Goal: Obtain resource: Download file/media

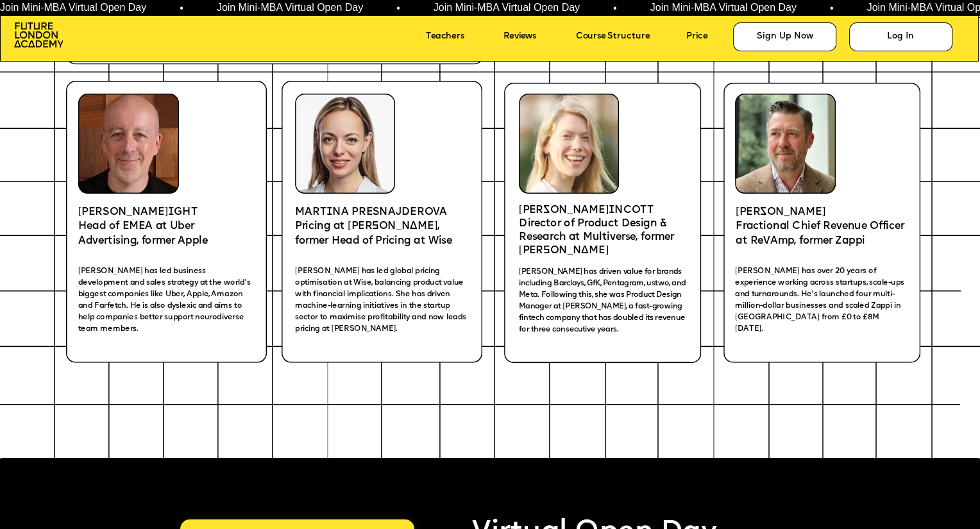
scroll to position [2082, 0]
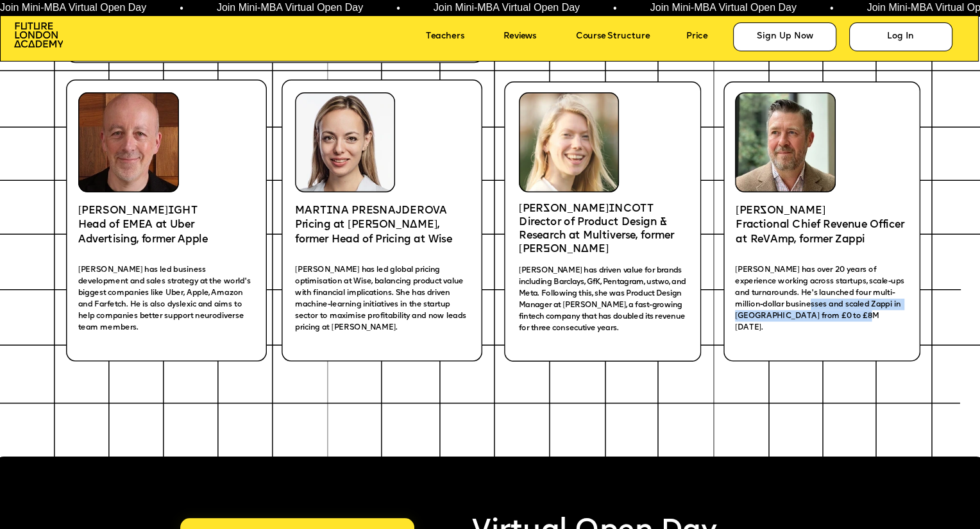
drag, startPoint x: 848, startPoint y: 302, endPoint x: 892, endPoint y: 316, distance: 46.3
click at [892, 316] on p "[PERSON_NAME] has over 20 years of experience working across startups, scale-up…" at bounding box center [820, 298] width 171 height 69
copy span "scaled Zappi in Europe from £0 to £8M within four years."
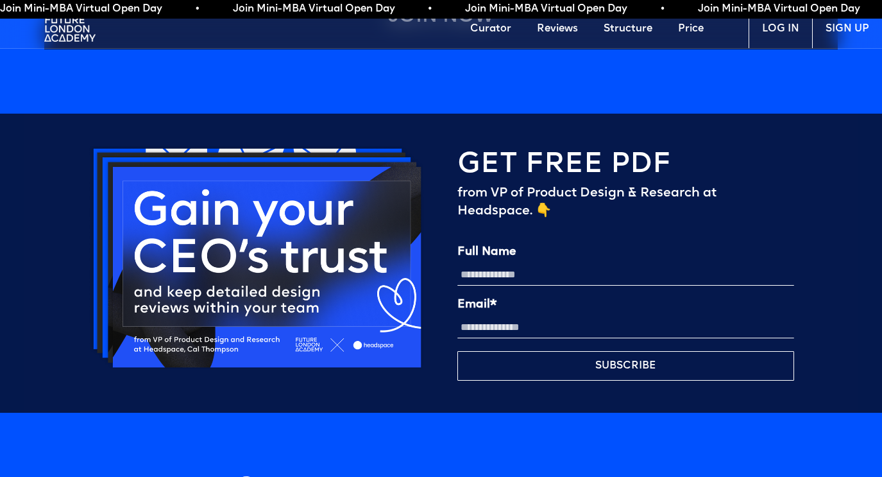
scroll to position [2941, 0]
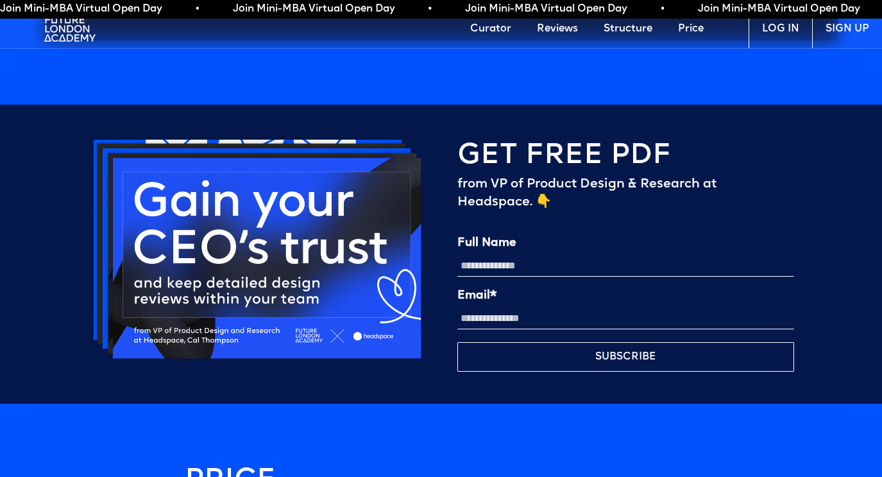
click at [526, 264] on input "Full Name" at bounding box center [625, 266] width 337 height 22
click at [674, 115] on div "GET FREE PDF from VP of Product Design & Research at Headspace. 👇 Full Name Ema…" at bounding box center [441, 255] width 834 height 300
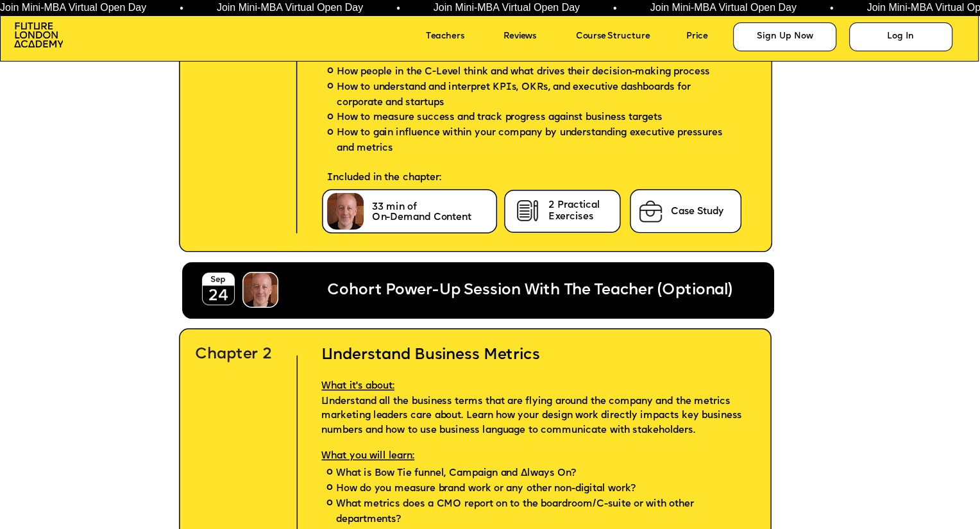
scroll to position [3191, 0]
